Goal: Task Accomplishment & Management: Manage account settings

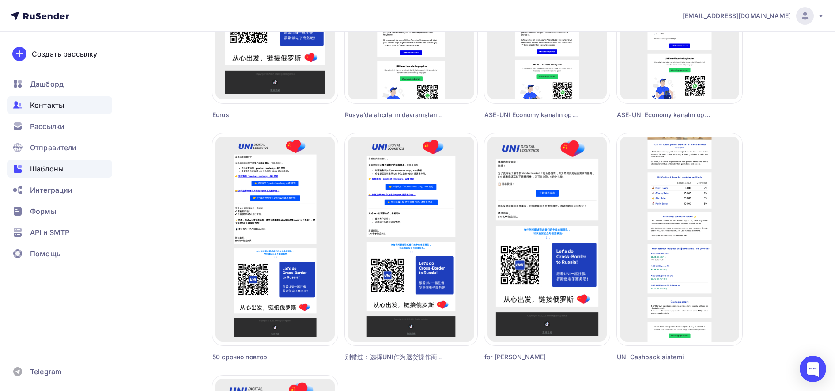
scroll to position [463, 0]
click at [46, 110] on span "Контакты" at bounding box center [47, 105] width 34 height 11
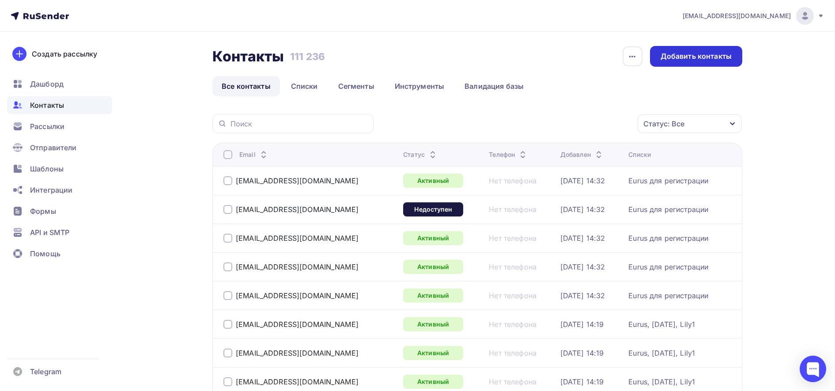
click at [732, 61] on div "Добавить контакты" at bounding box center [696, 56] width 92 height 21
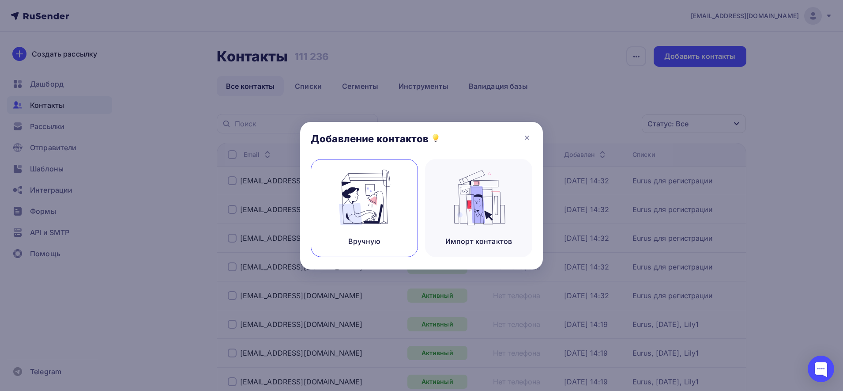
click at [341, 195] on img at bounding box center [364, 198] width 59 height 56
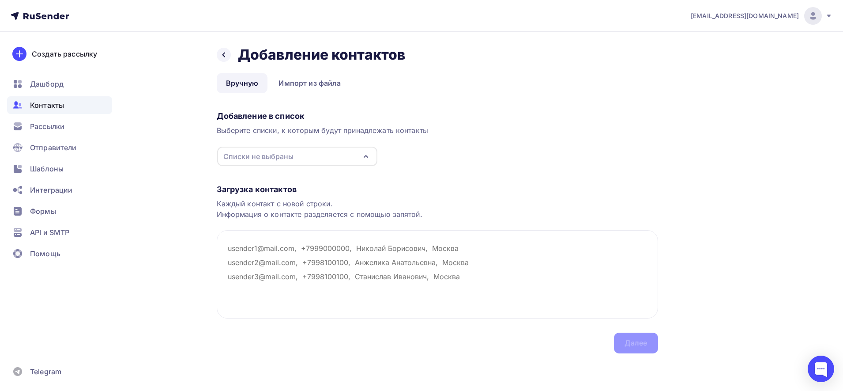
click at [316, 158] on div "Списки не выбраны" at bounding box center [297, 156] width 160 height 19
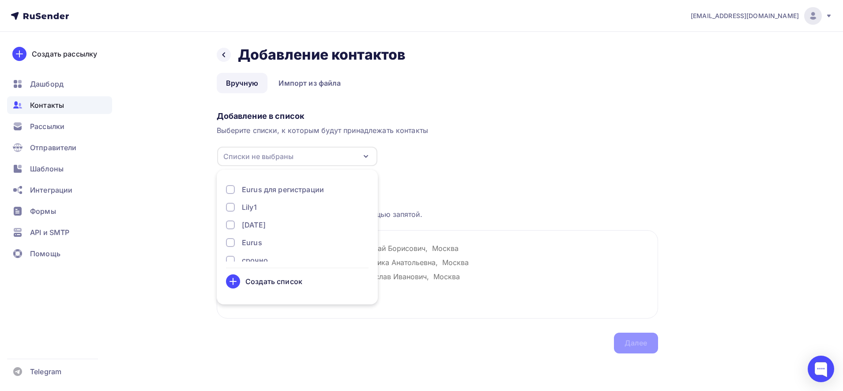
scroll to position [205, 0]
click at [275, 227] on div "Turkish list ALL" at bounding box center [268, 231] width 52 height 11
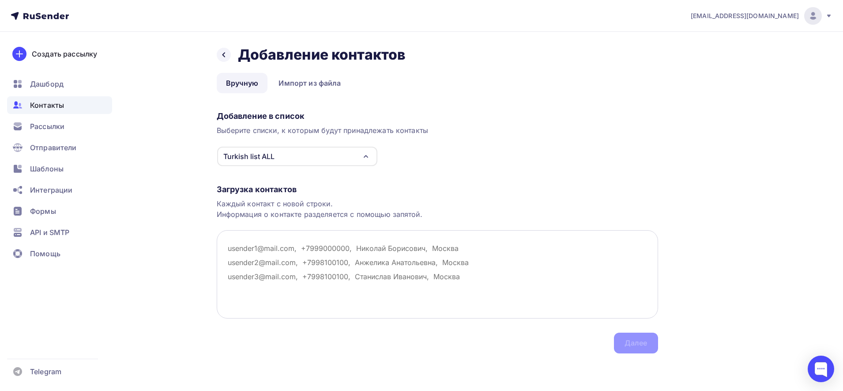
click at [410, 275] on textarea at bounding box center [437, 274] width 441 height 88
paste textarea "[EMAIL_ADDRESS][DOMAIN_NAME] [EMAIL_ADDRESS][DOMAIN_NAME] [EMAIL_ADDRESS][DOMAI…"
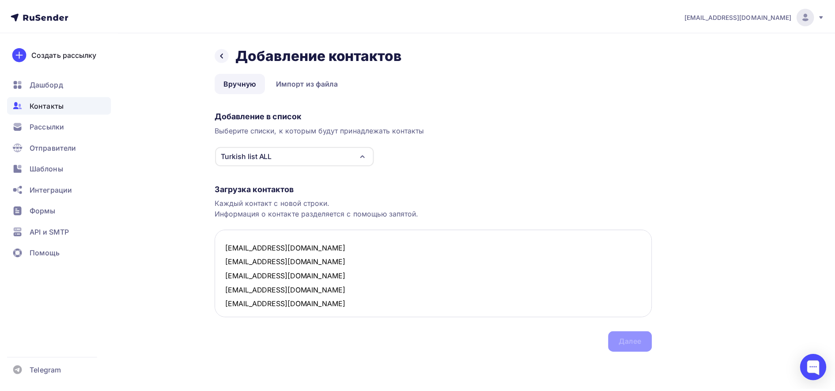
scroll to position [5, 0]
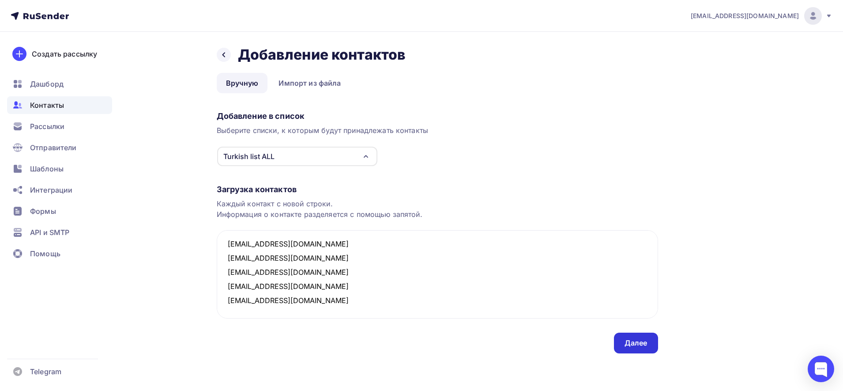
type textarea "[EMAIL_ADDRESS][DOMAIN_NAME] [EMAIL_ADDRESS][DOMAIN_NAME] [EMAIL_ADDRESS][DOMAI…"
click at [640, 340] on div "Далее" at bounding box center [636, 343] width 23 height 10
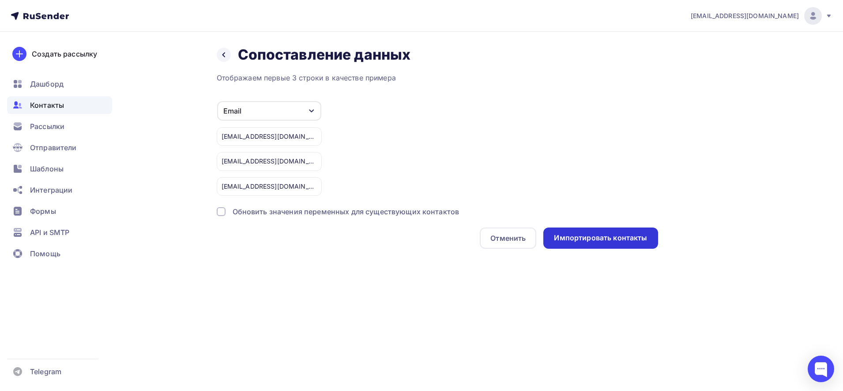
click at [596, 234] on div "Импортировать контакты" at bounding box center [600, 238] width 93 height 10
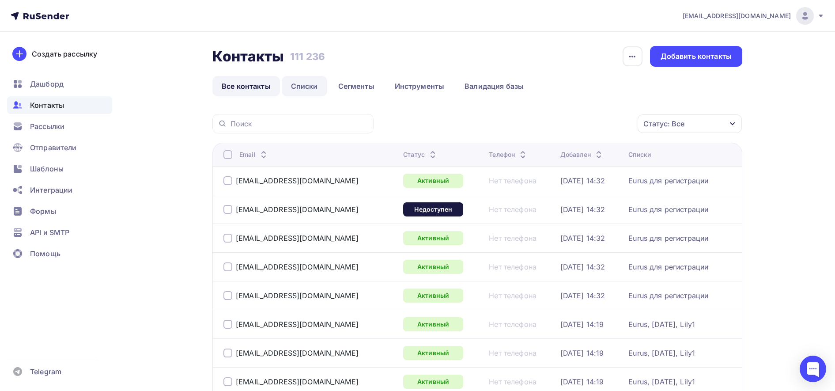
click at [305, 87] on link "Списки" at bounding box center [304, 86] width 45 height 20
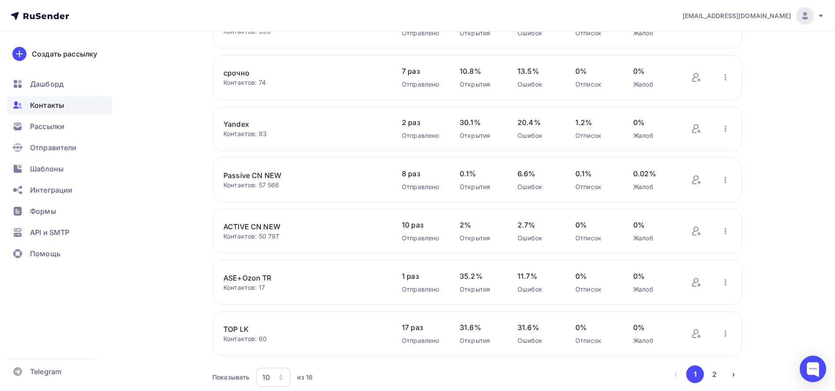
scroll to position [294, 0]
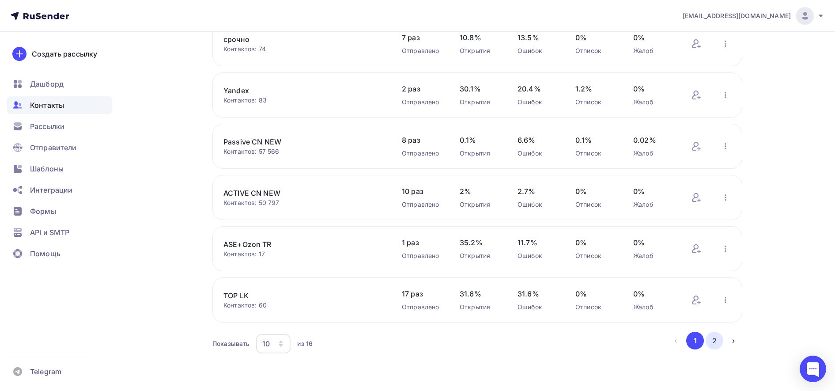
click at [717, 337] on button "2" at bounding box center [714, 341] width 18 height 18
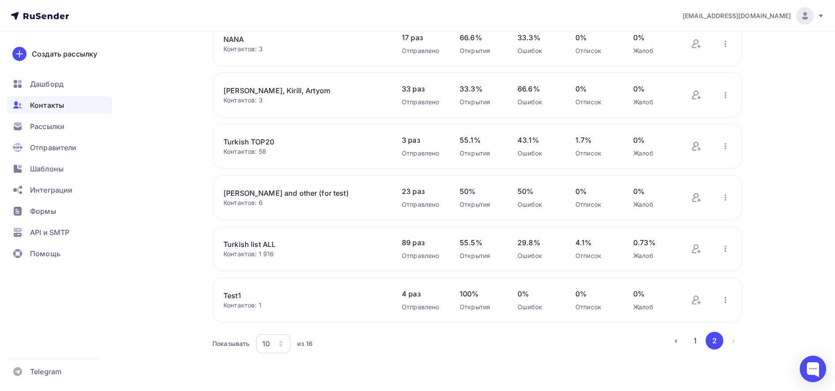
scroll to position [0, 0]
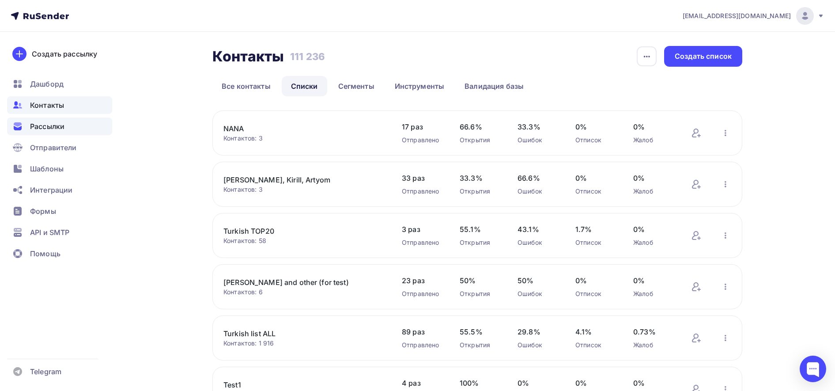
click at [63, 132] on div "Рассылки" at bounding box center [59, 126] width 105 height 18
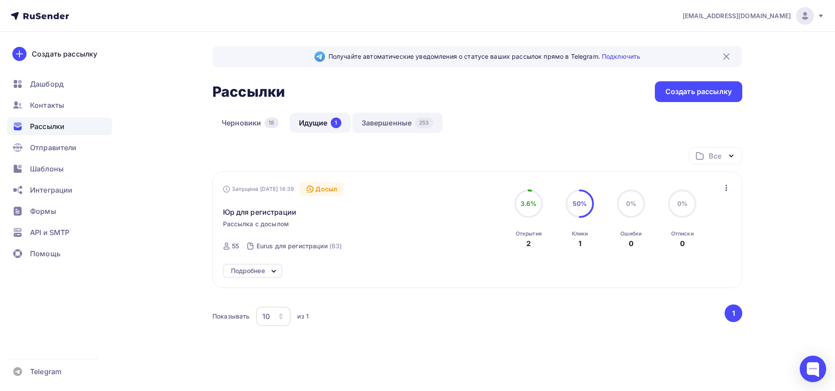
click at [399, 125] on link "Завершенные 253" at bounding box center [397, 123] width 90 height 20
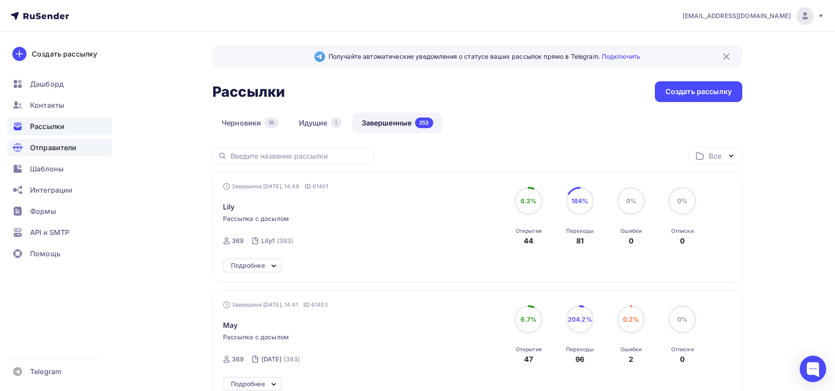
click at [66, 142] on div "Отправители" at bounding box center [59, 148] width 105 height 18
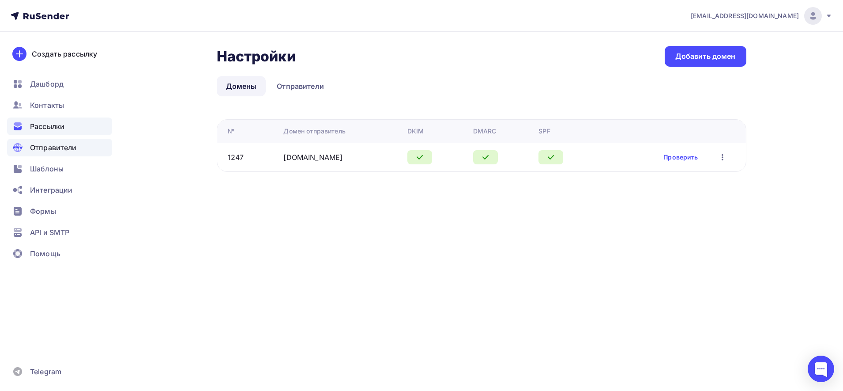
click at [55, 127] on span "Рассылки" at bounding box center [47, 126] width 34 height 11
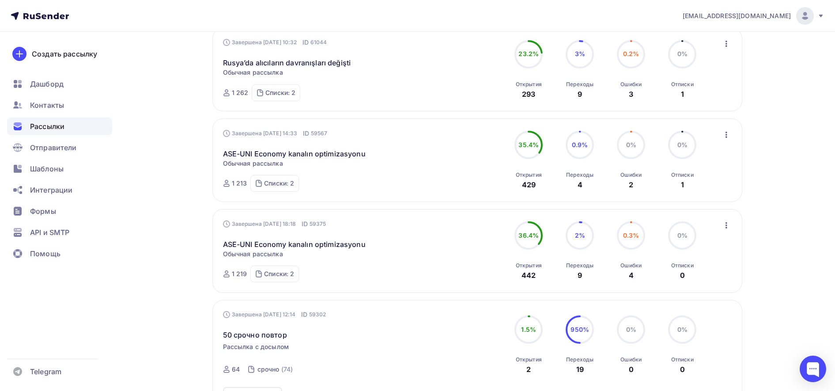
scroll to position [500, 0]
click at [278, 63] on link "Rusya’da alıcıların davranışları değişti" at bounding box center [287, 61] width 128 height 11
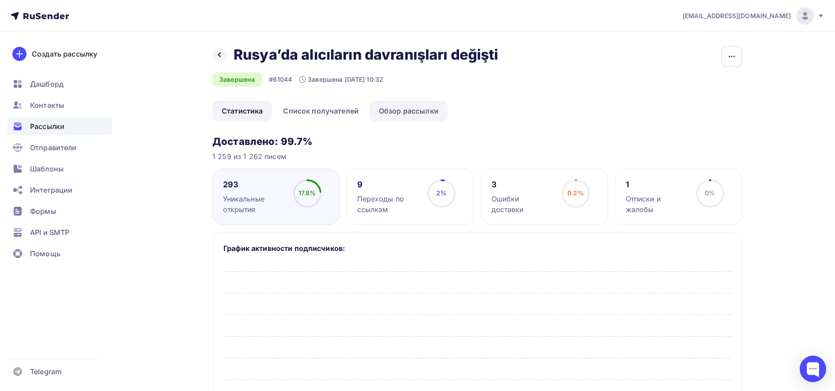
click at [431, 121] on link "Обзор рассылки" at bounding box center [408, 111] width 78 height 20
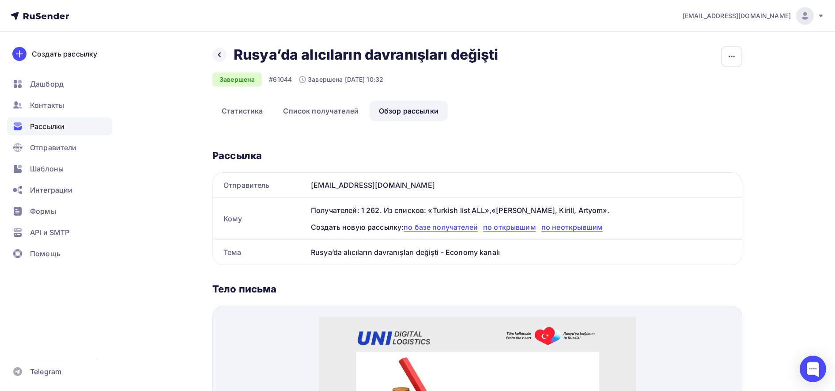
drag, startPoint x: 832, startPoint y: 144, endPoint x: 845, endPoint y: 282, distance: 137.9
click at [834, 282] on html "[EMAIL_ADDRESS][DOMAIN_NAME] Аккаунт Тарифы Выйти Создать рассылку [GEOGRAPHIC_…" at bounding box center [417, 195] width 835 height 391
click at [659, 121] on ul "Статистика Список получателей Обзор рассылки" at bounding box center [477, 111] width 530 height 20
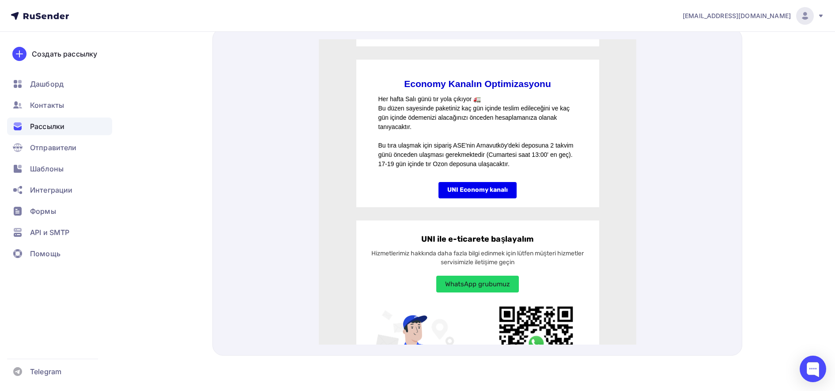
scroll to position [569, 0]
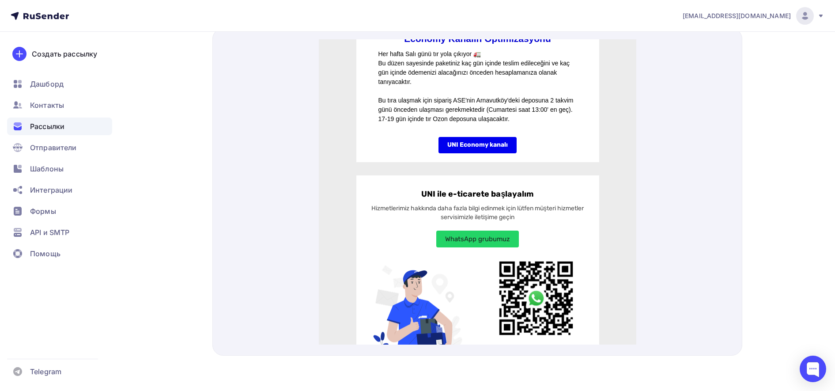
click at [45, 125] on span "Рассылки" at bounding box center [47, 126] width 34 height 11
